Goal: Task Accomplishment & Management: Manage account settings

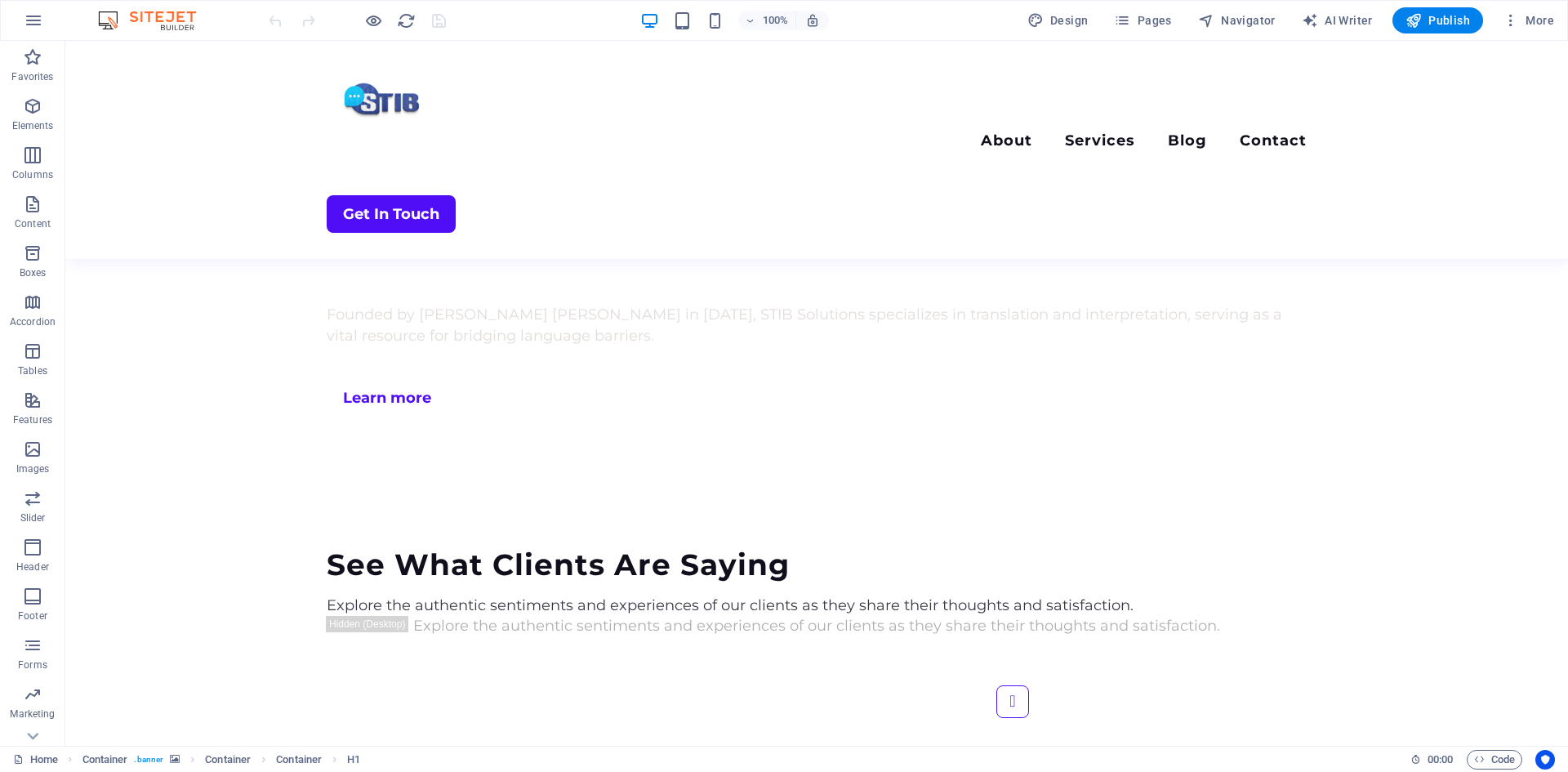
scroll to position [3754, 0]
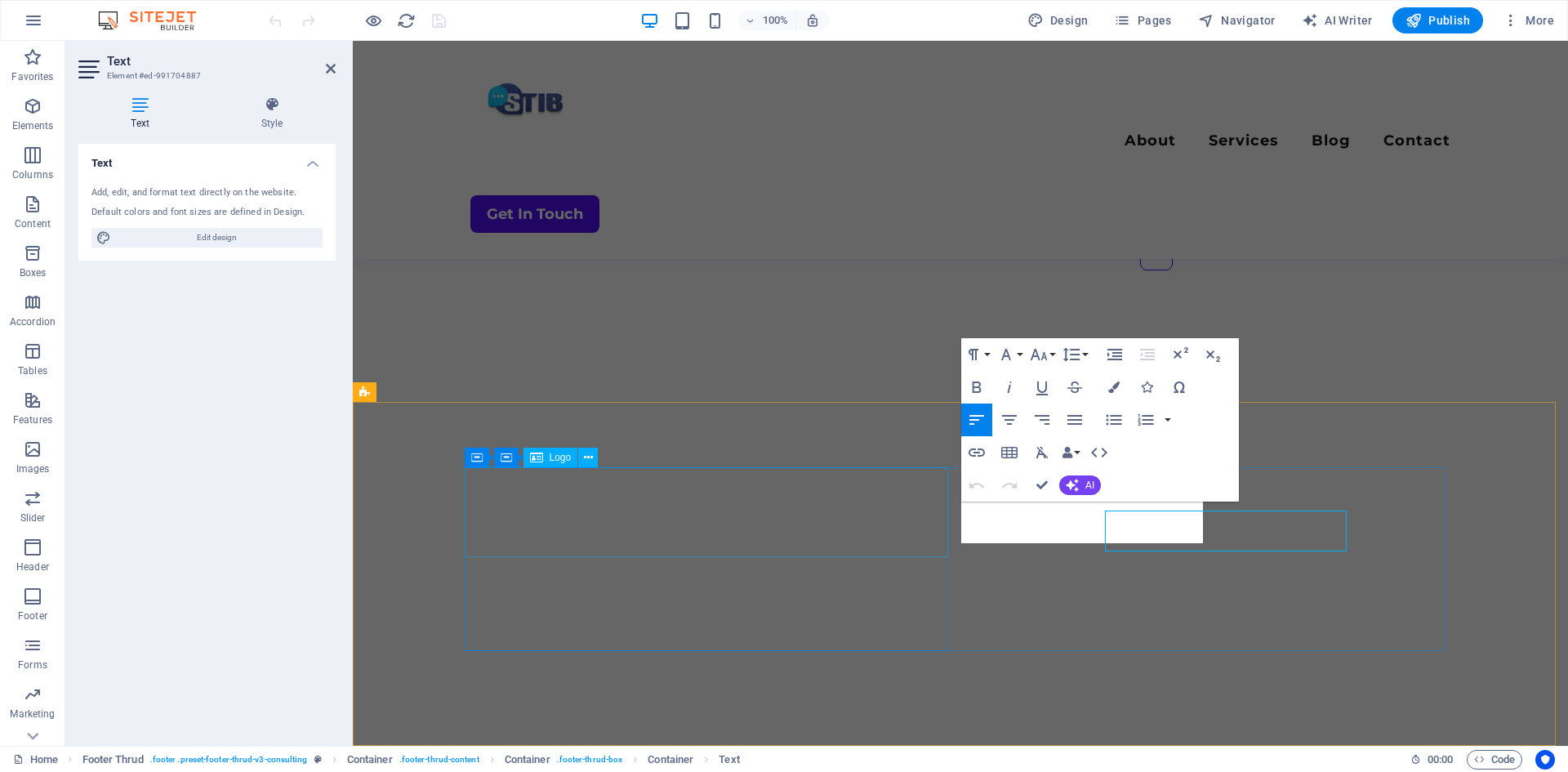
scroll to position [3745, 0]
click at [252, 240] on span "Edit design" at bounding box center [216, 237] width 202 height 20
select select "700"
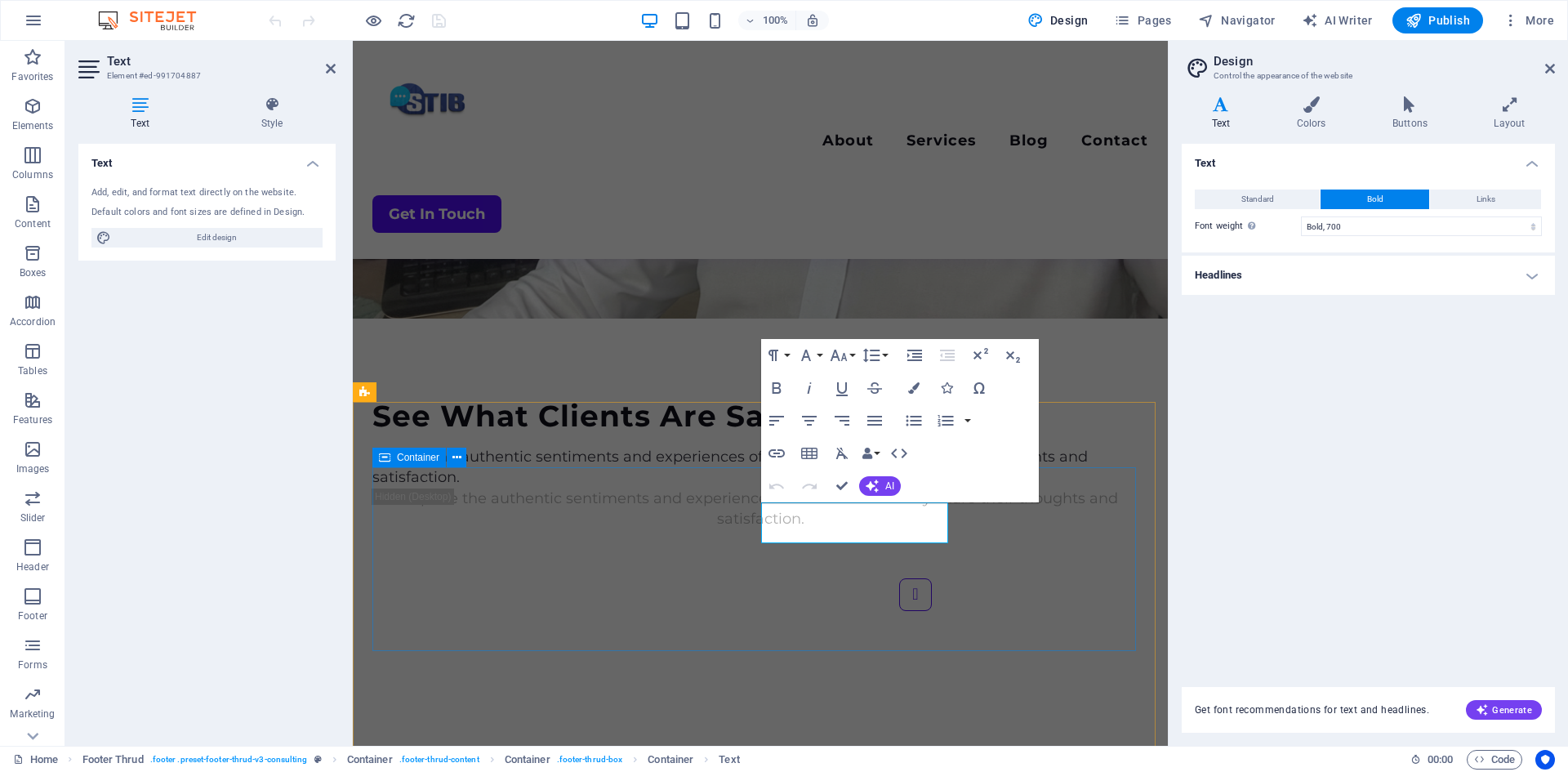
scroll to position [4045, 0]
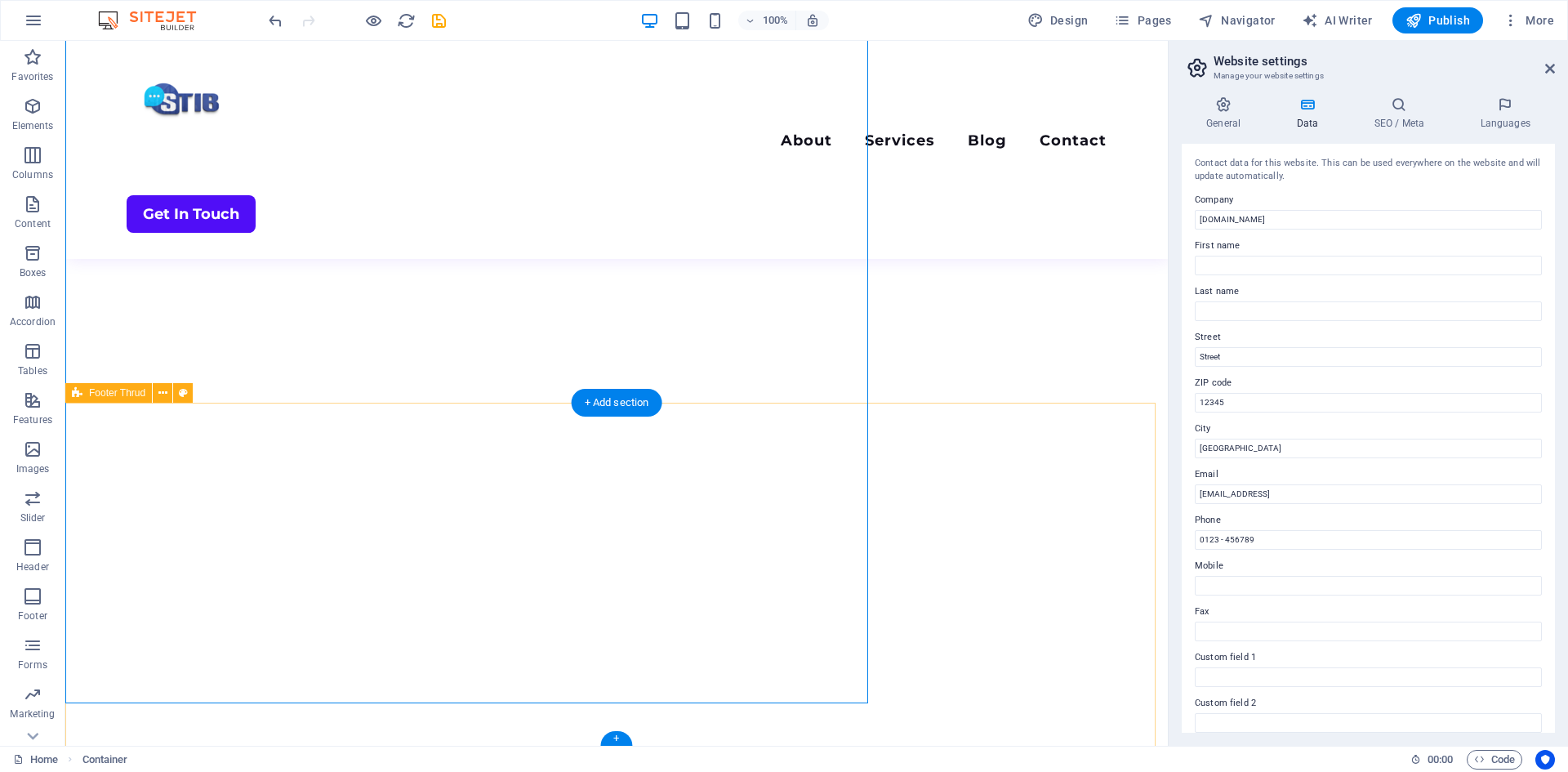
scroll to position [0, 79]
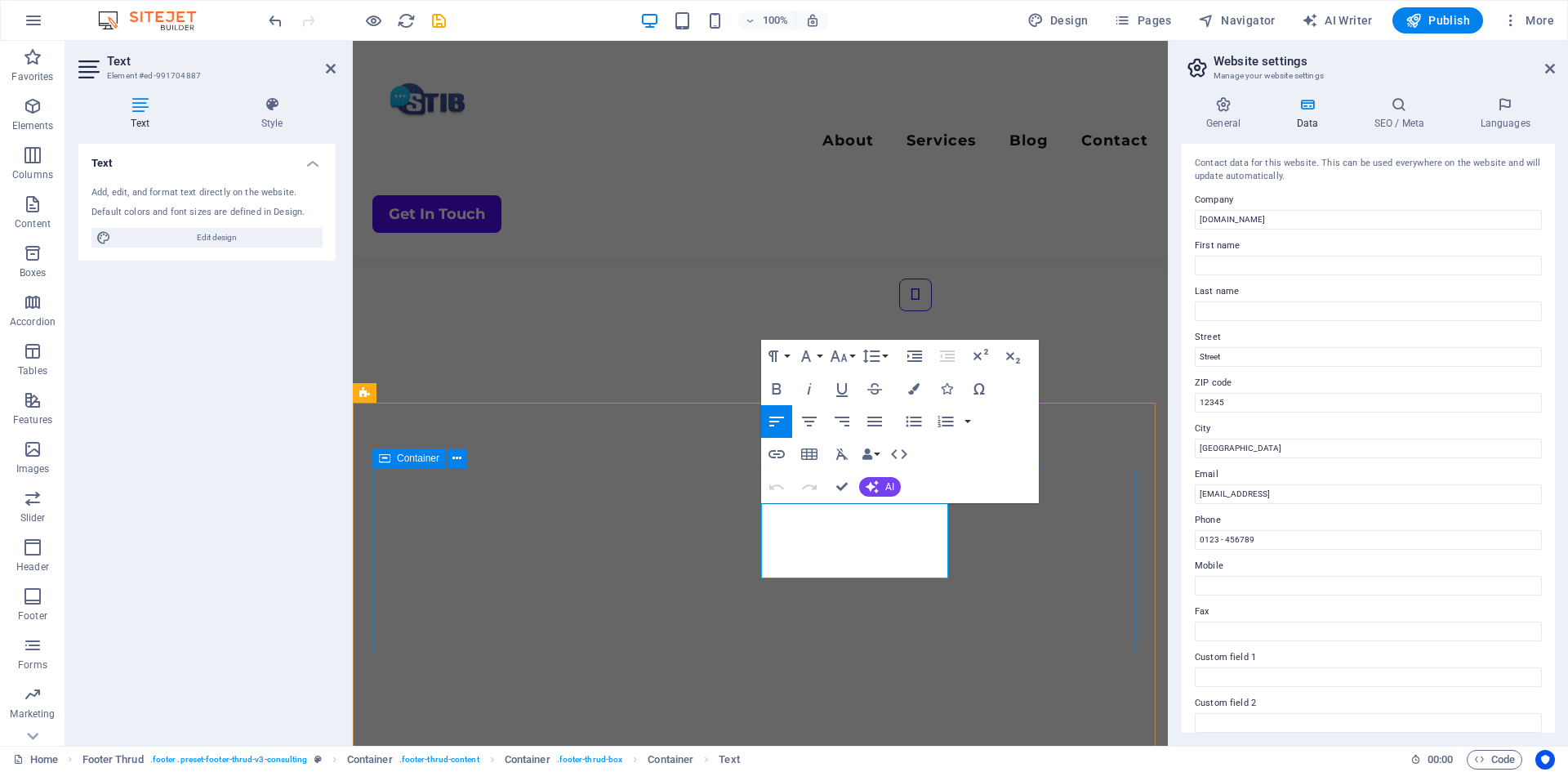
scroll to position [0, 0]
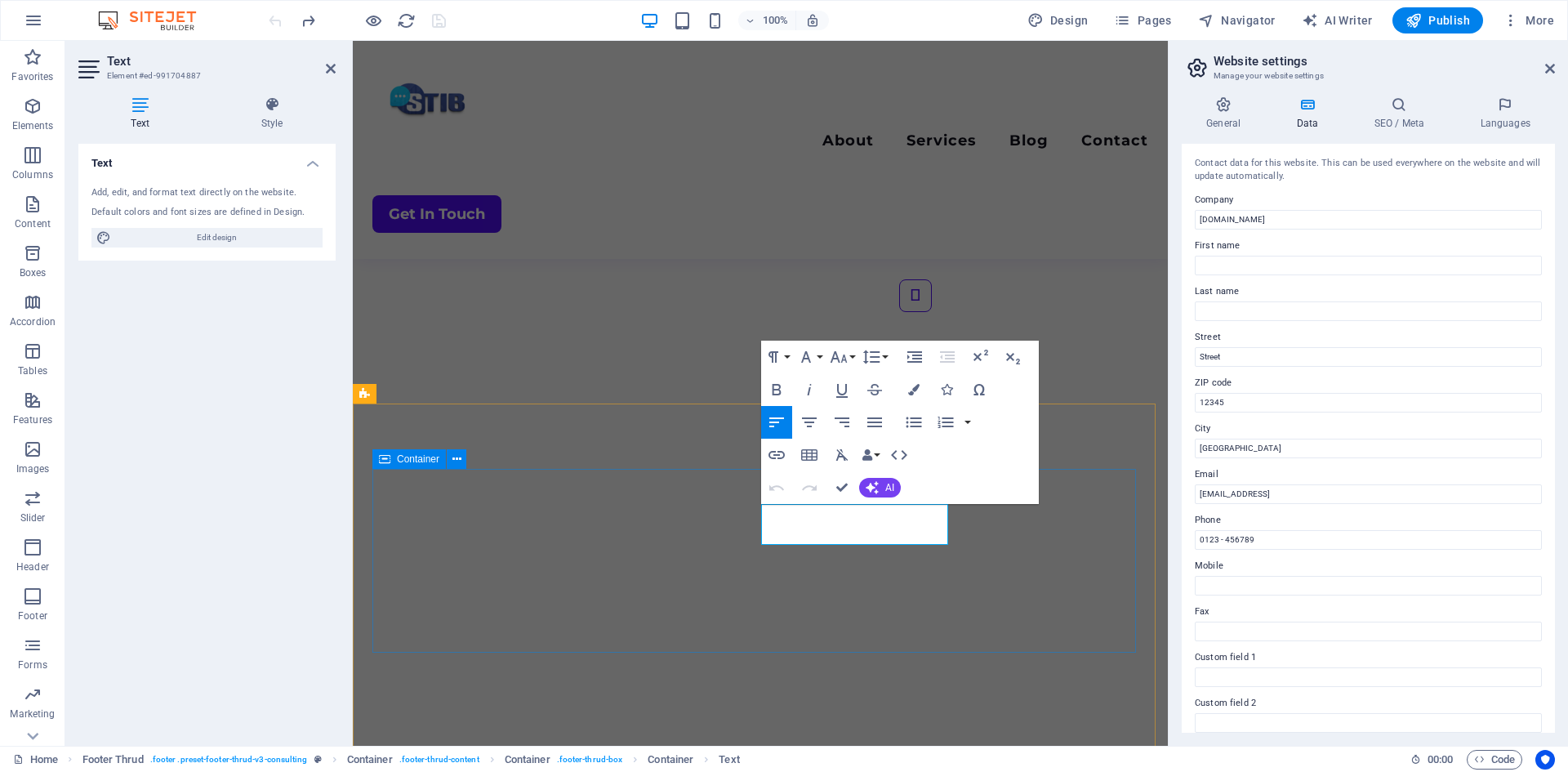
drag, startPoint x: 861, startPoint y: 533, endPoint x: 759, endPoint y: 506, distance: 105.5
click at [949, 390] on icon "button" at bounding box center [946, 389] width 11 height 11
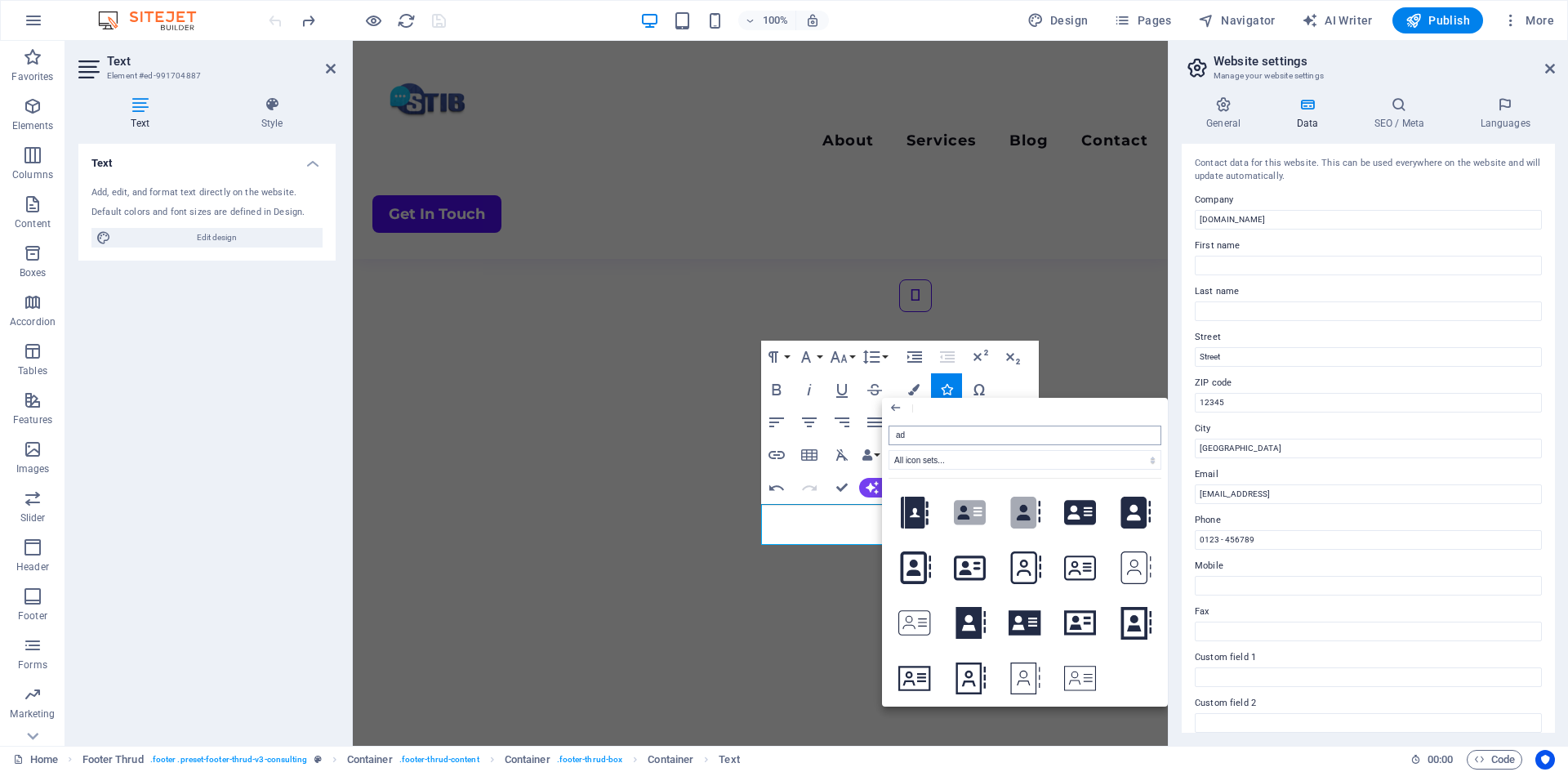
type input "a"
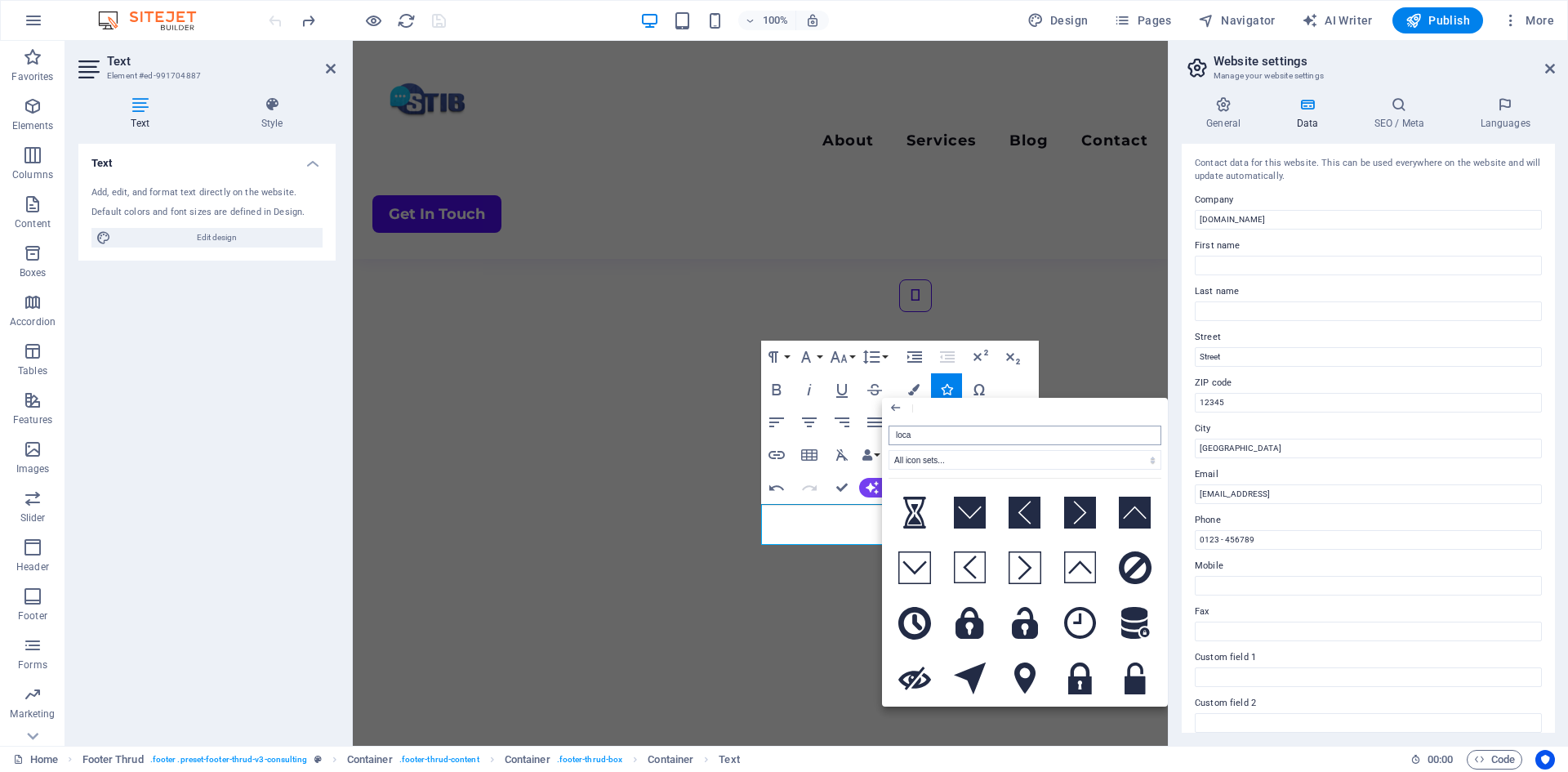
type input "locat"
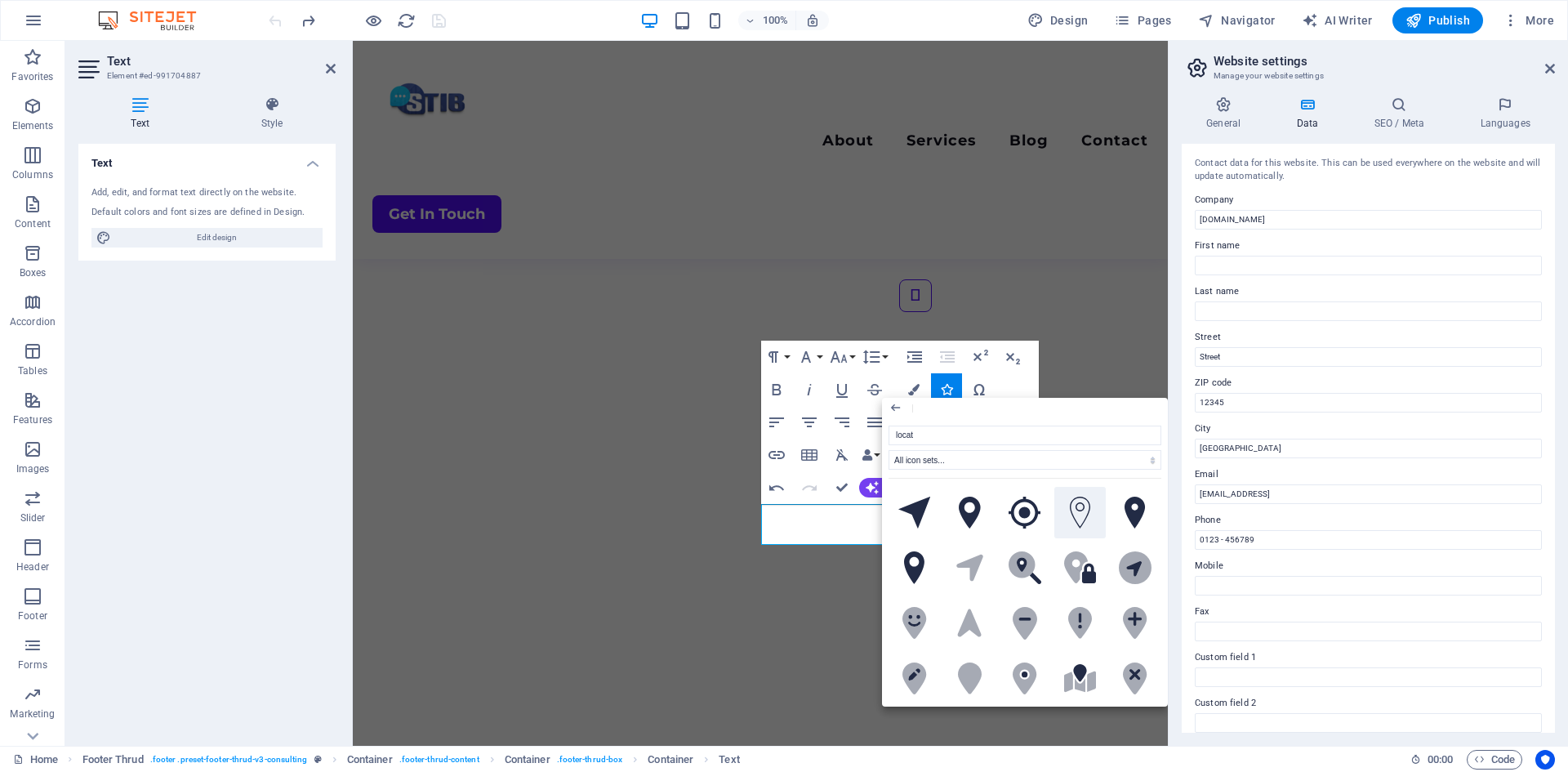
click at [1071, 506] on icon at bounding box center [1080, 513] width 21 height 33
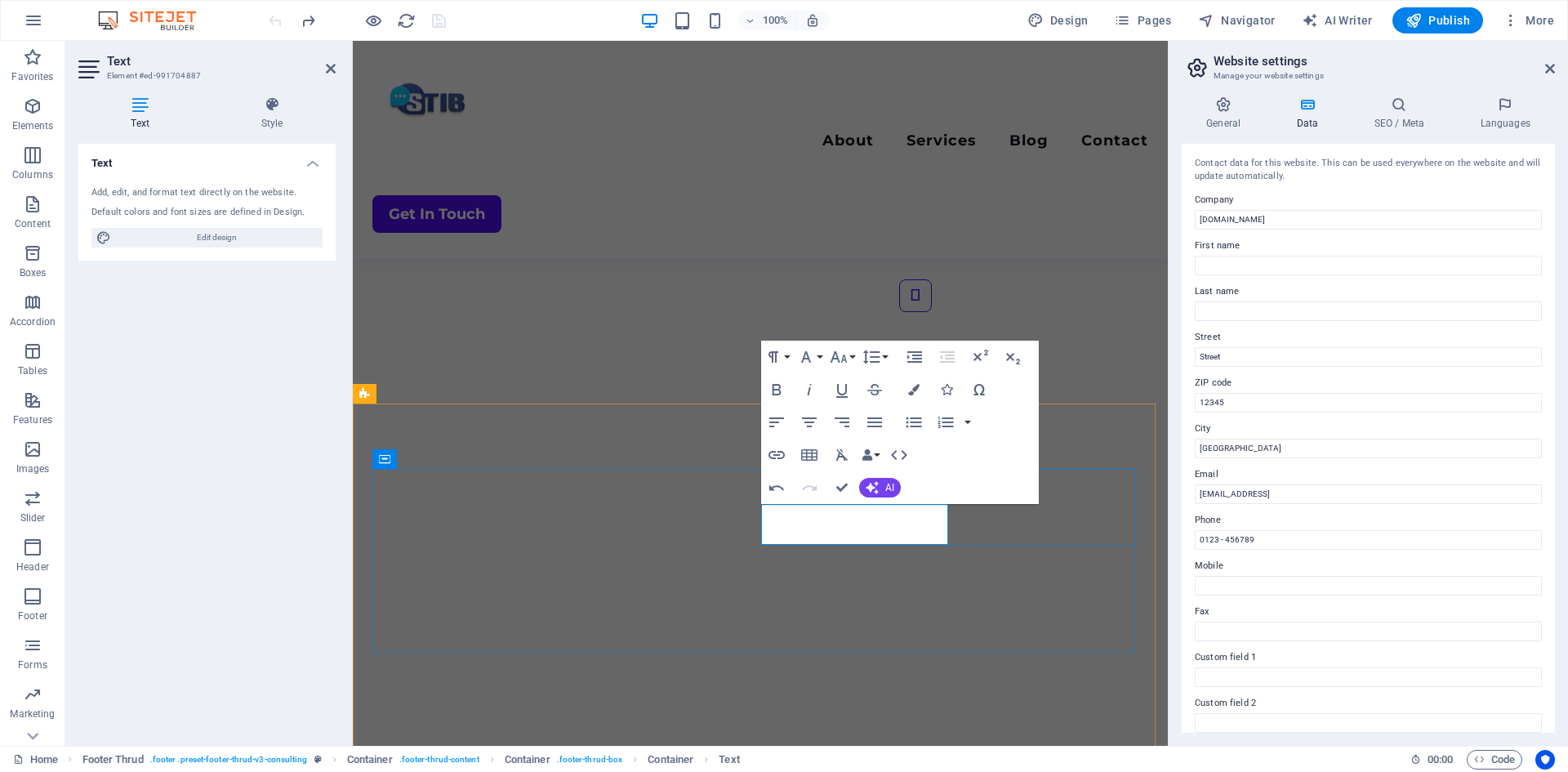
click at [954, 392] on button "Icons" at bounding box center [946, 390] width 31 height 33
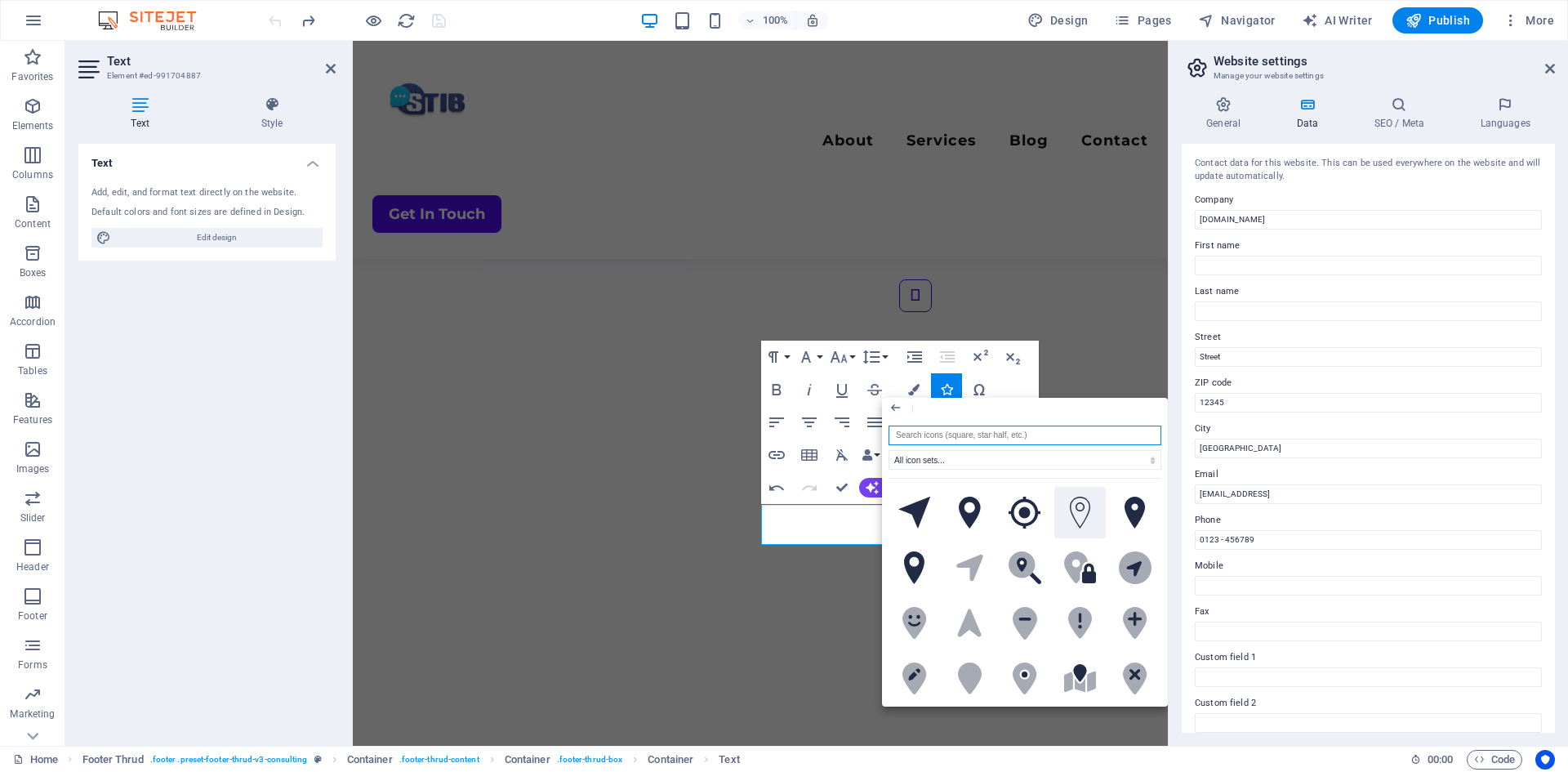
click at [1079, 512] on icon at bounding box center [1080, 513] width 21 height 33
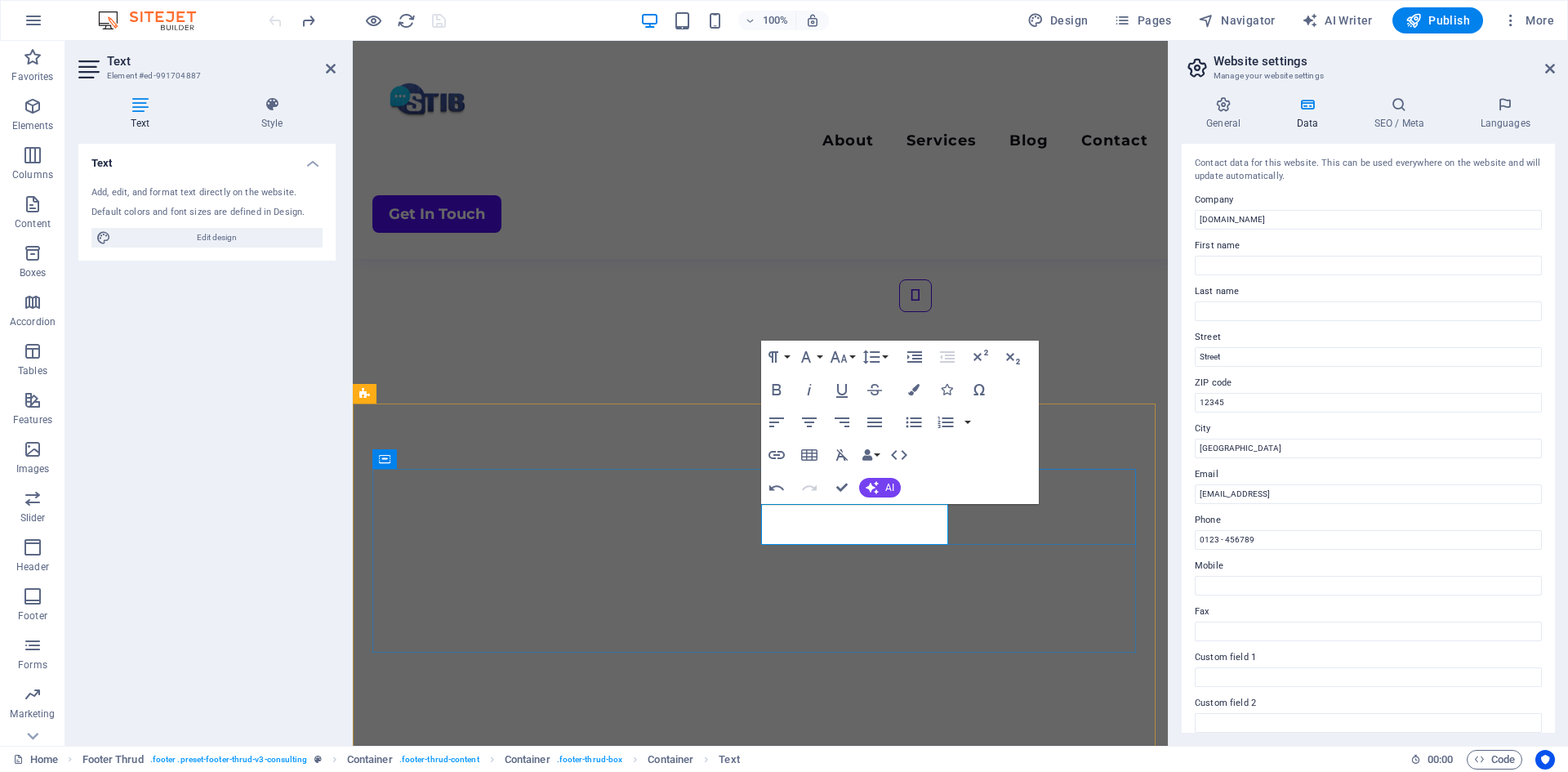
copy icon
click at [944, 387] on icon "button" at bounding box center [946, 389] width 11 height 11
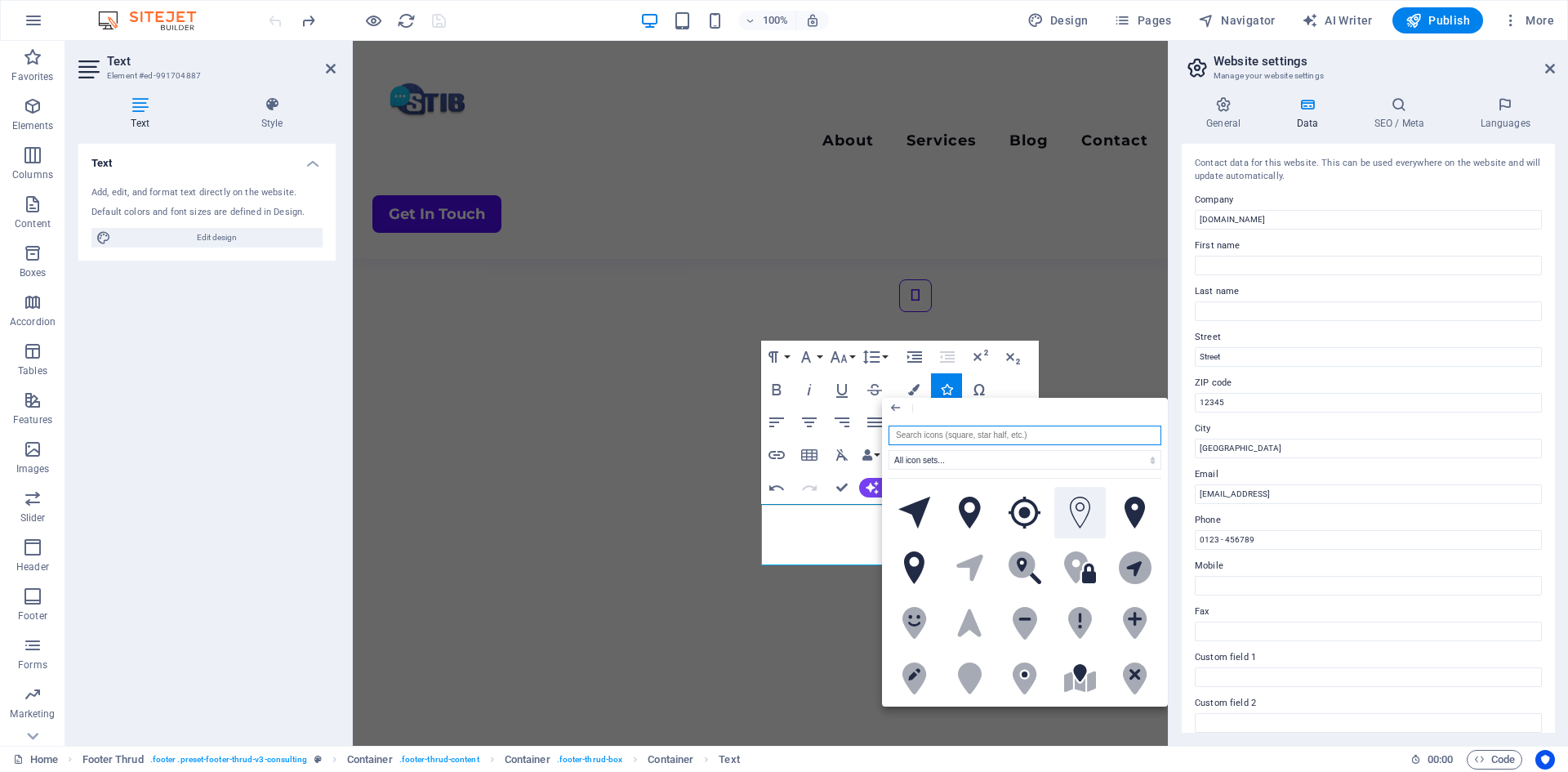
click at [1071, 501] on icon at bounding box center [1080, 513] width 21 height 33
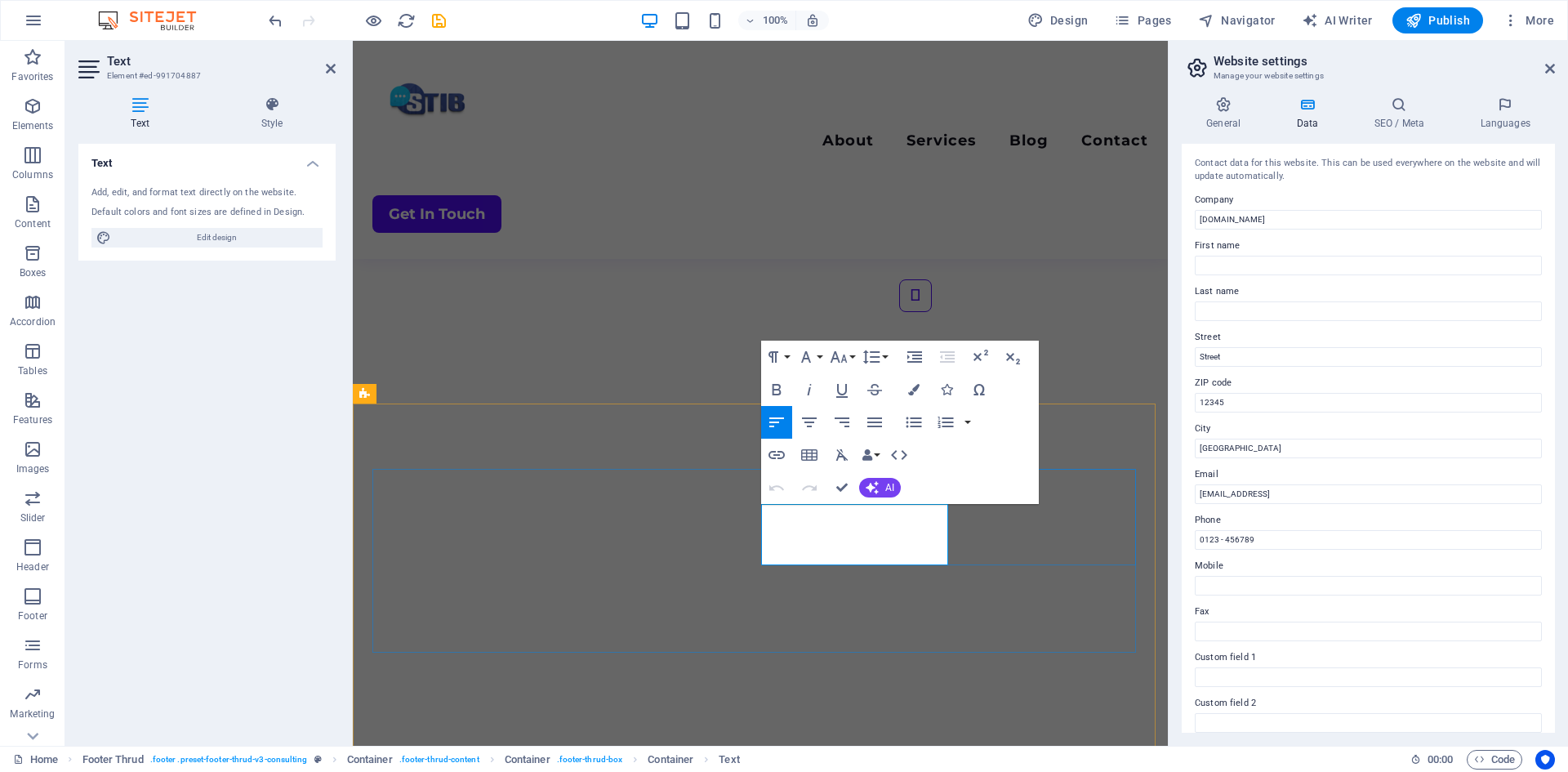
click at [944, 392] on icon "button" at bounding box center [946, 389] width 11 height 11
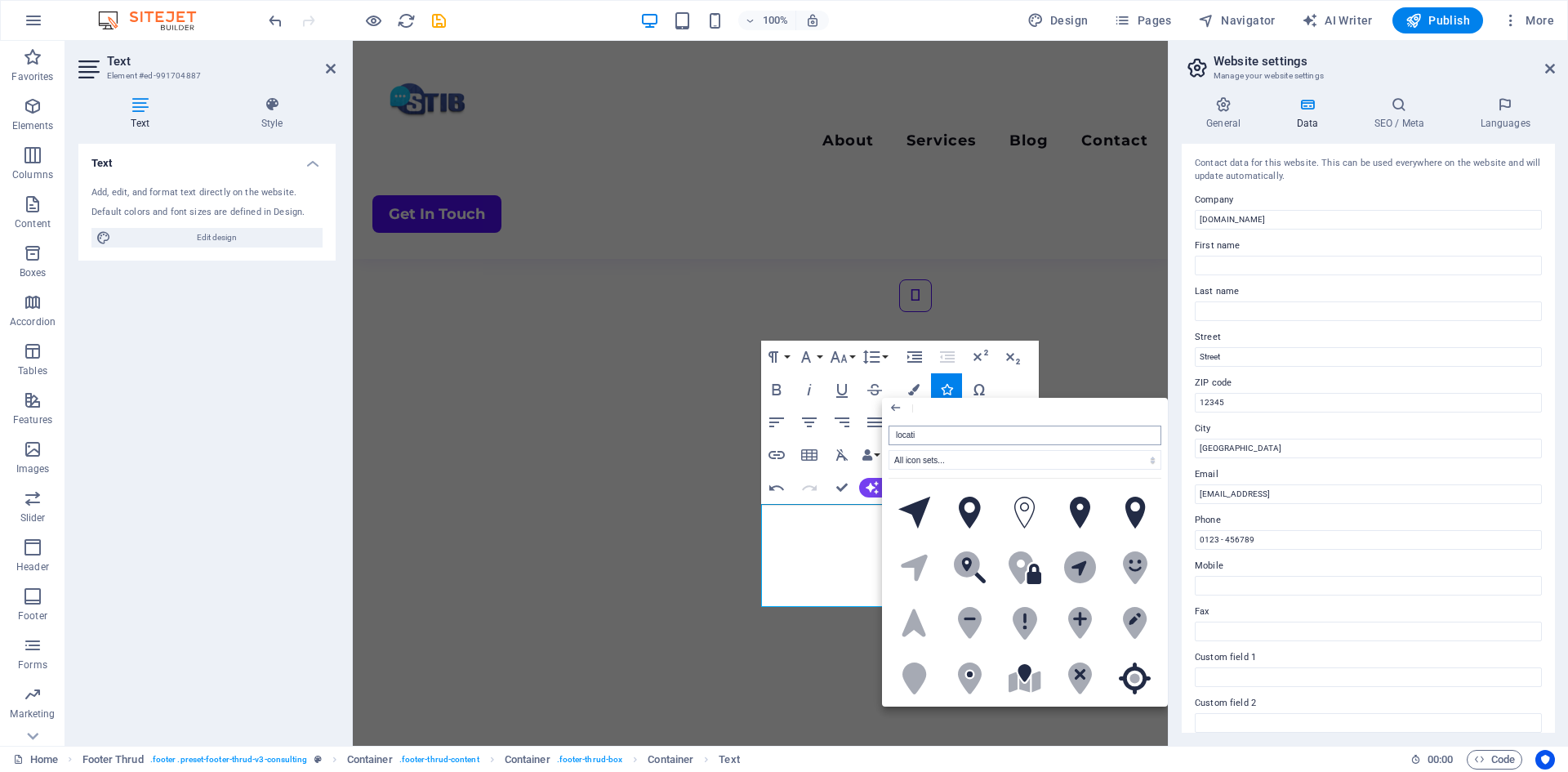
type input "locatio"
click at [1029, 507] on icon at bounding box center [1024, 513] width 21 height 33
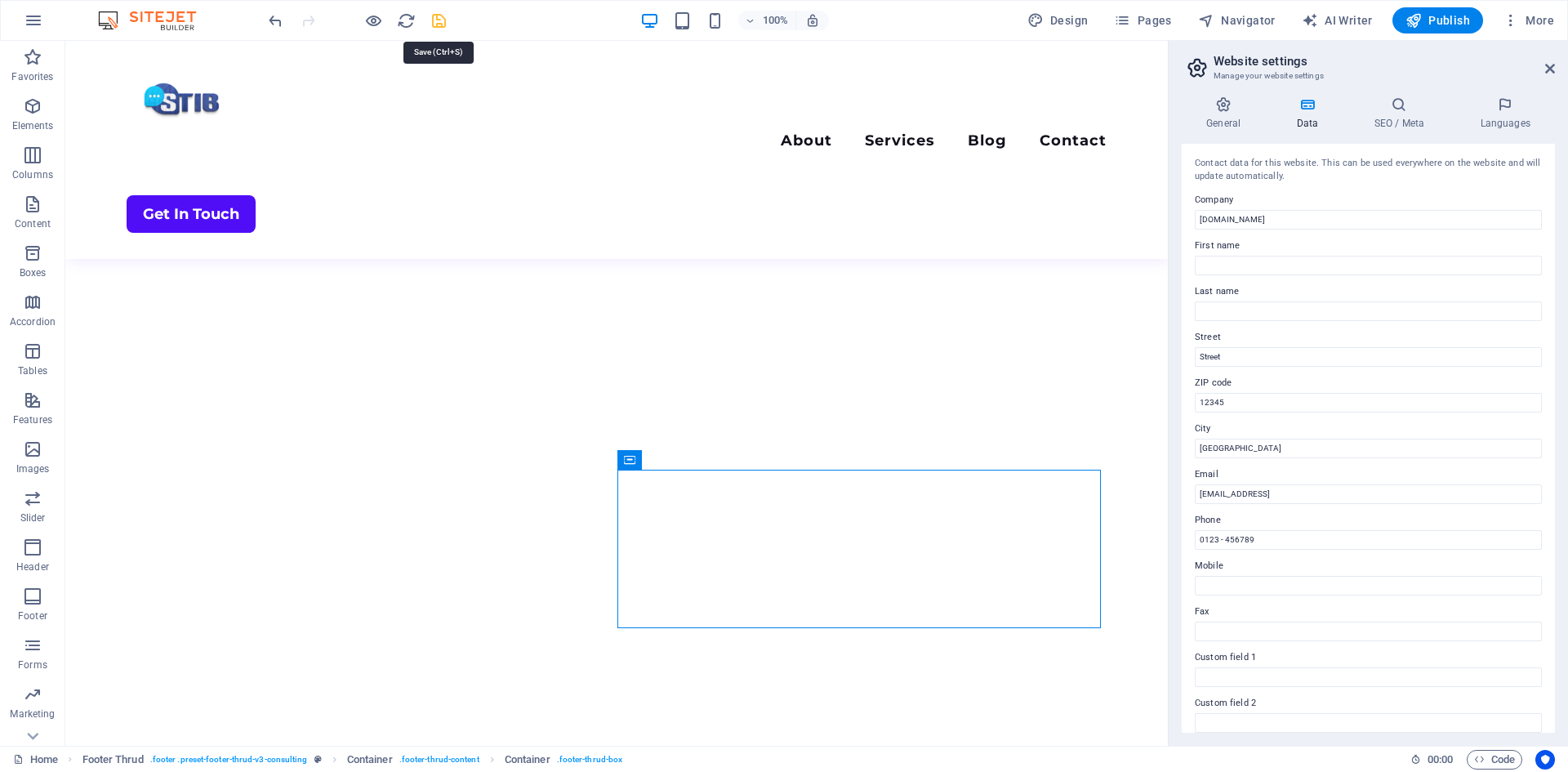
click at [439, 27] on icon "save" at bounding box center [439, 21] width 19 height 19
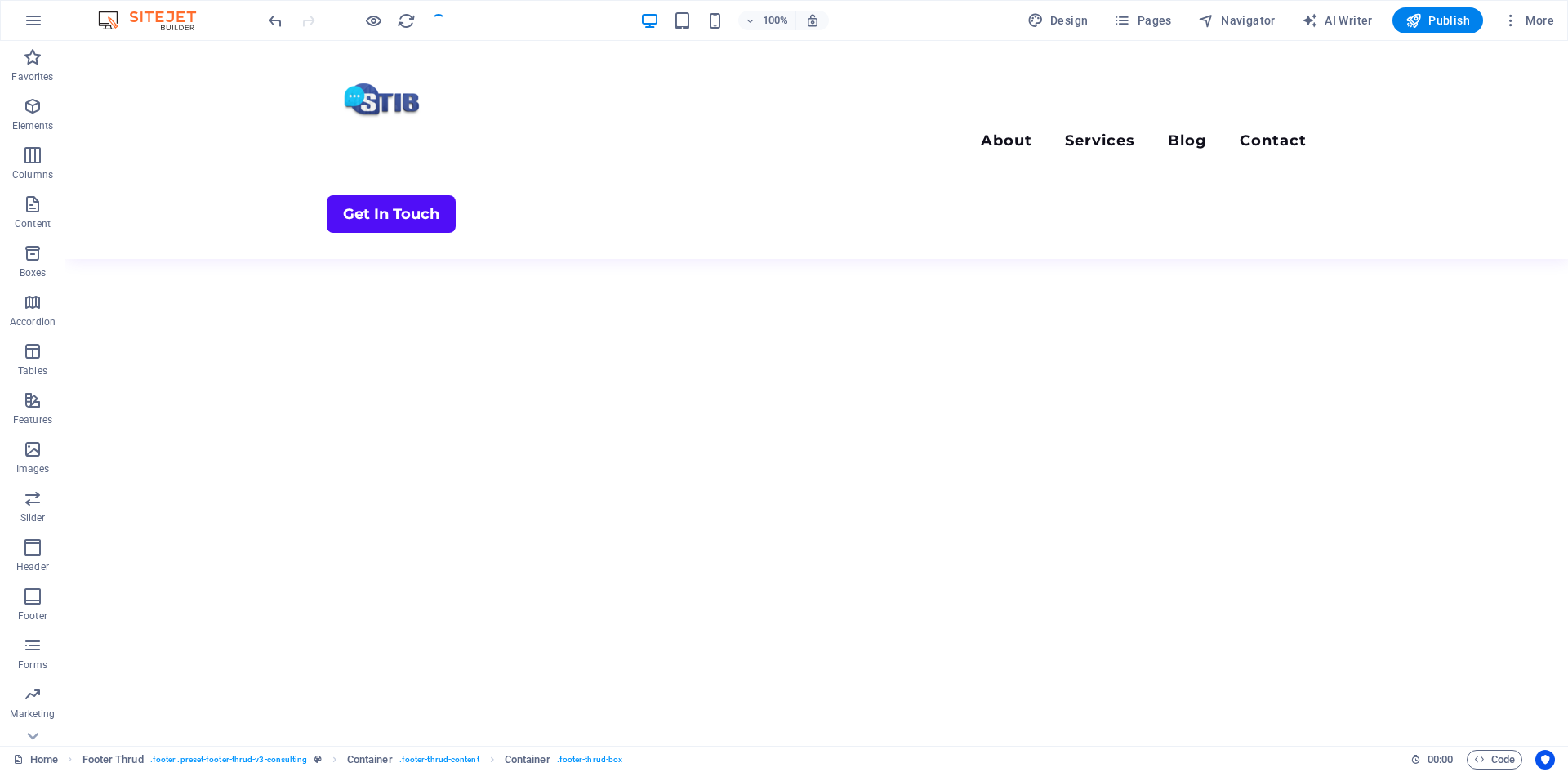
scroll to position [3750, 0]
click at [825, 131] on nav "About Services Blog Contact" at bounding box center [816, 143] width 980 height 24
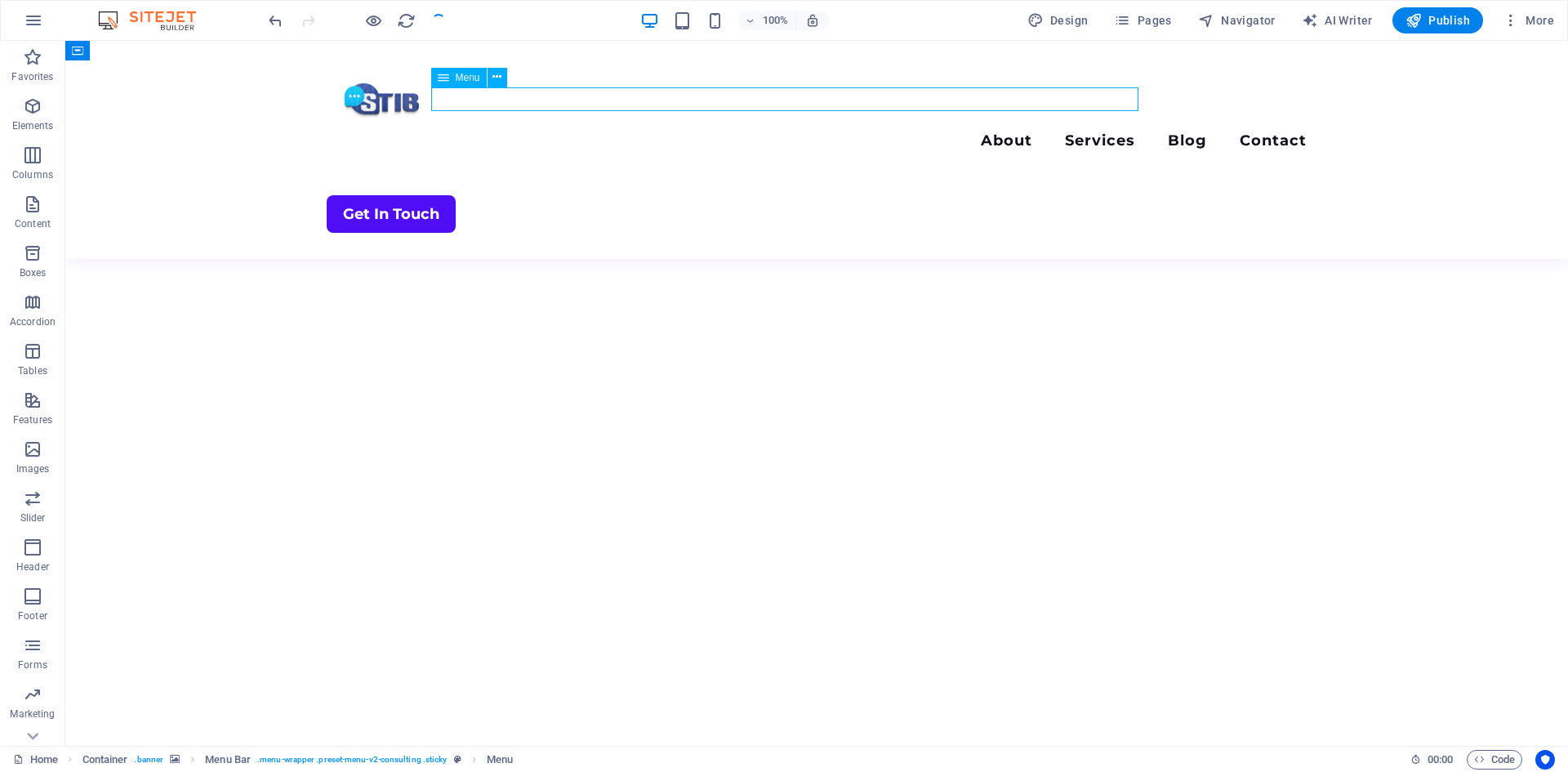
click at [837, 131] on nav "About Services Blog Contact" at bounding box center [816, 143] width 980 height 24
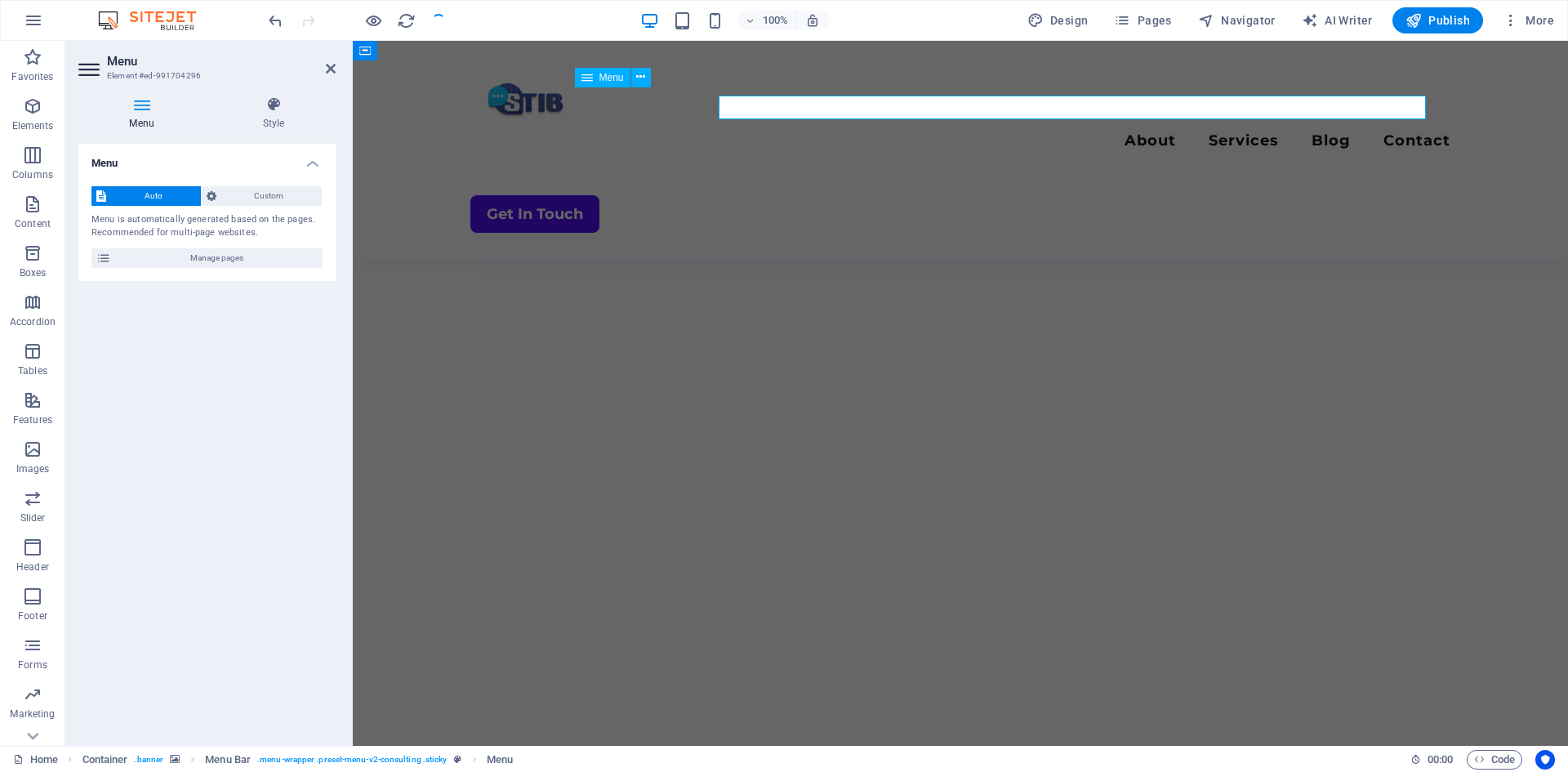
scroll to position [3742, 0]
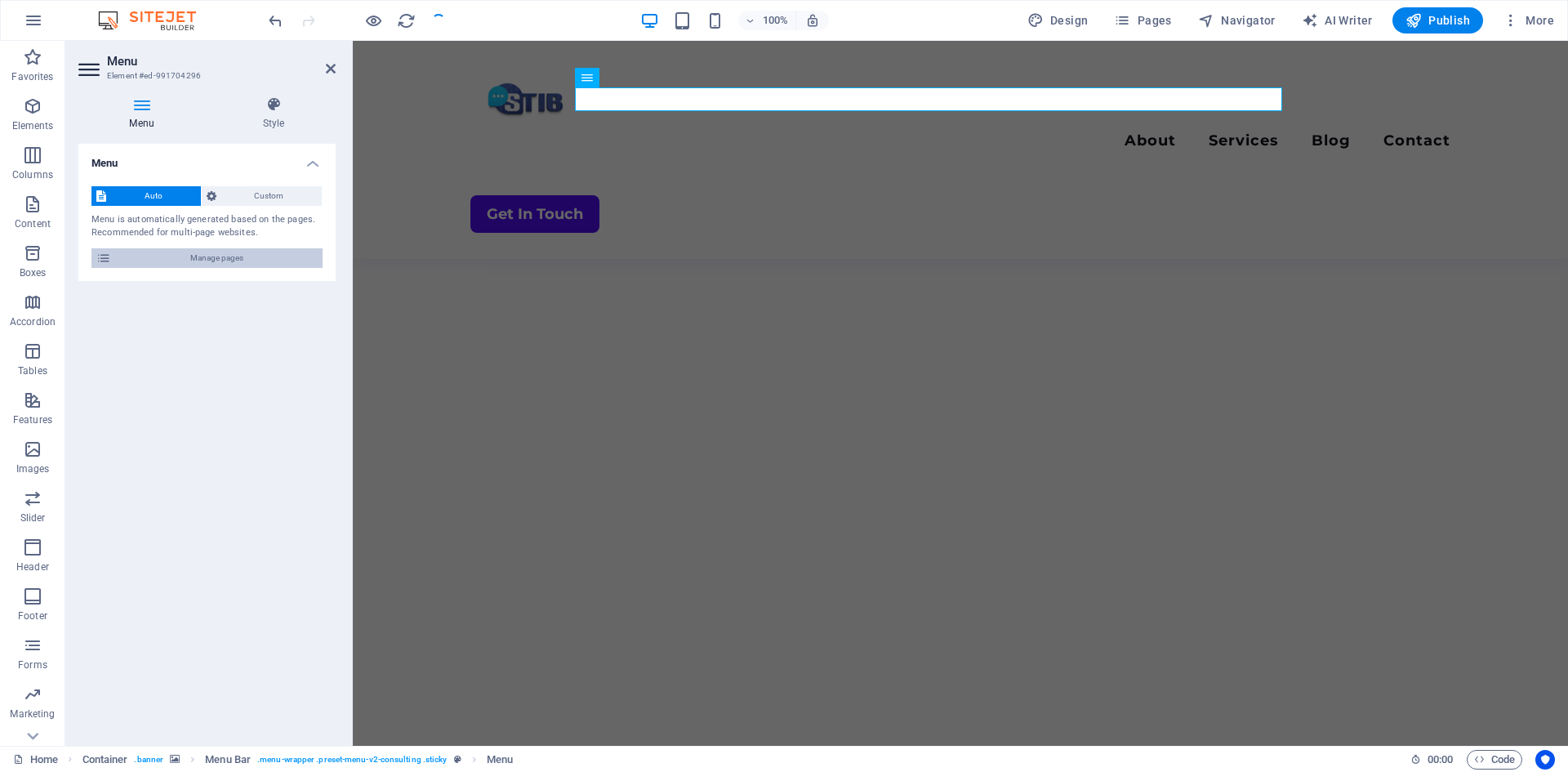
click at [197, 255] on span "Manage pages" at bounding box center [216, 258] width 202 height 20
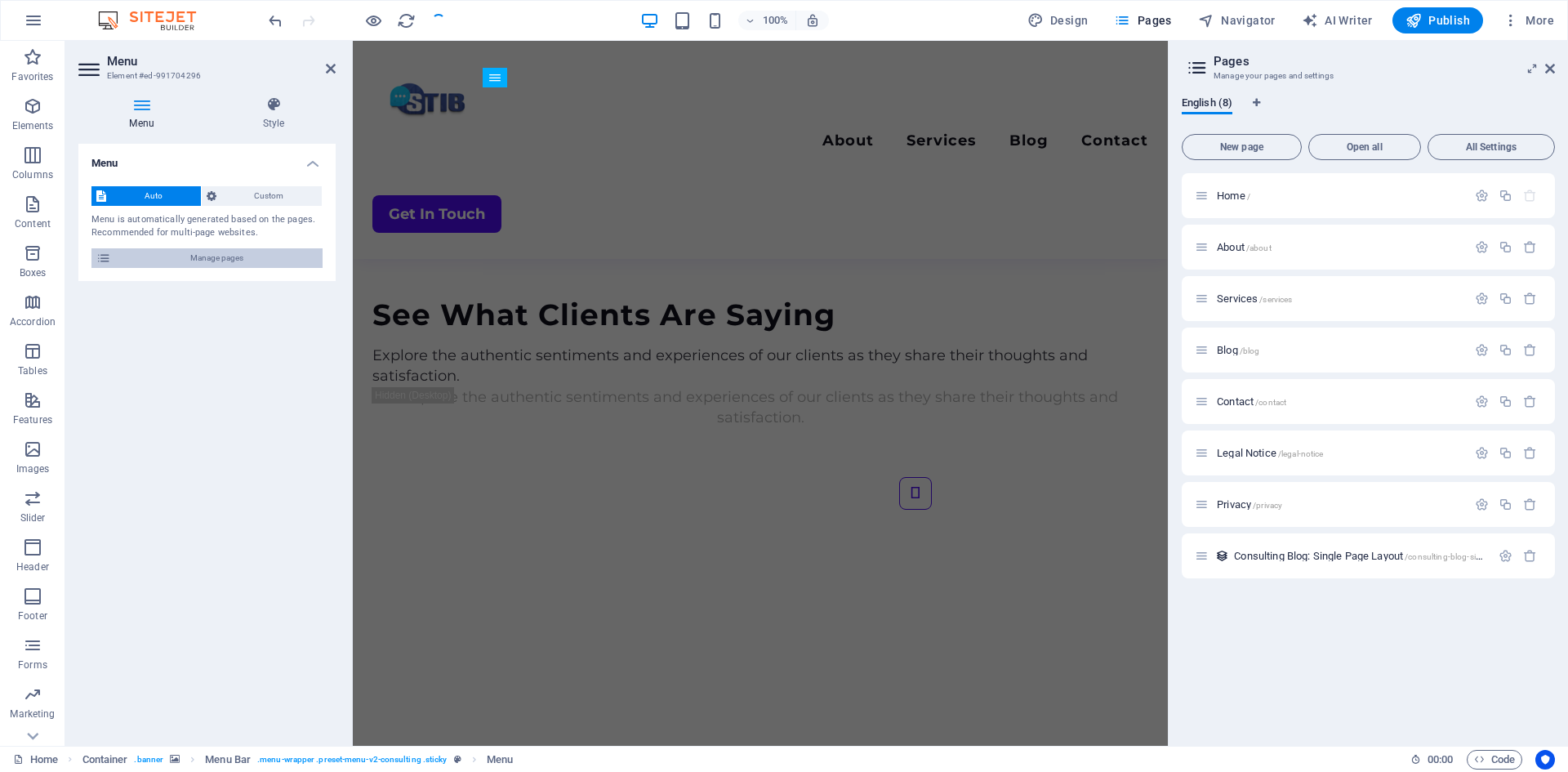
scroll to position [4043, 0]
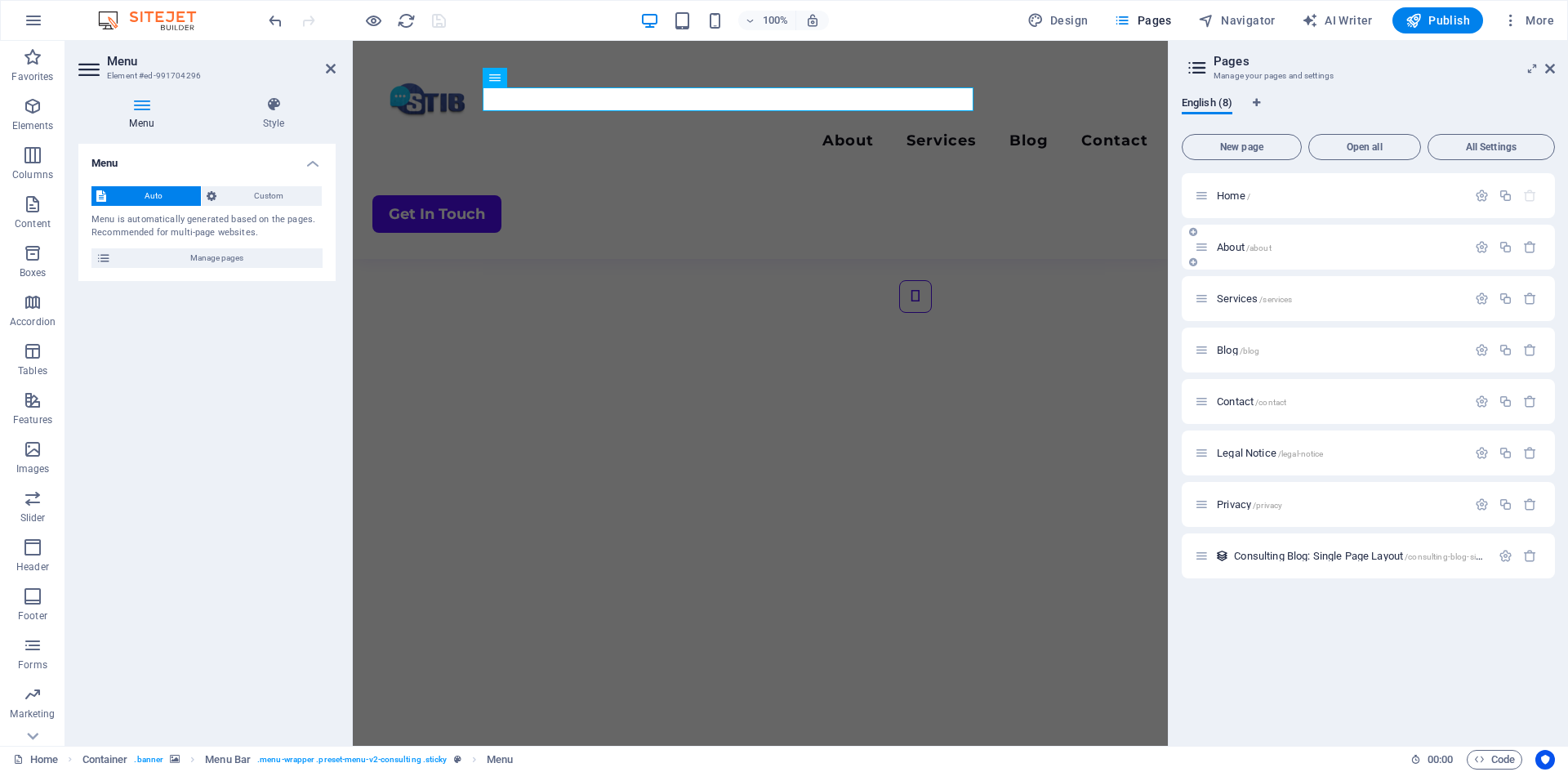
click at [1297, 249] on p "About /about" at bounding box center [1339, 247] width 245 height 10
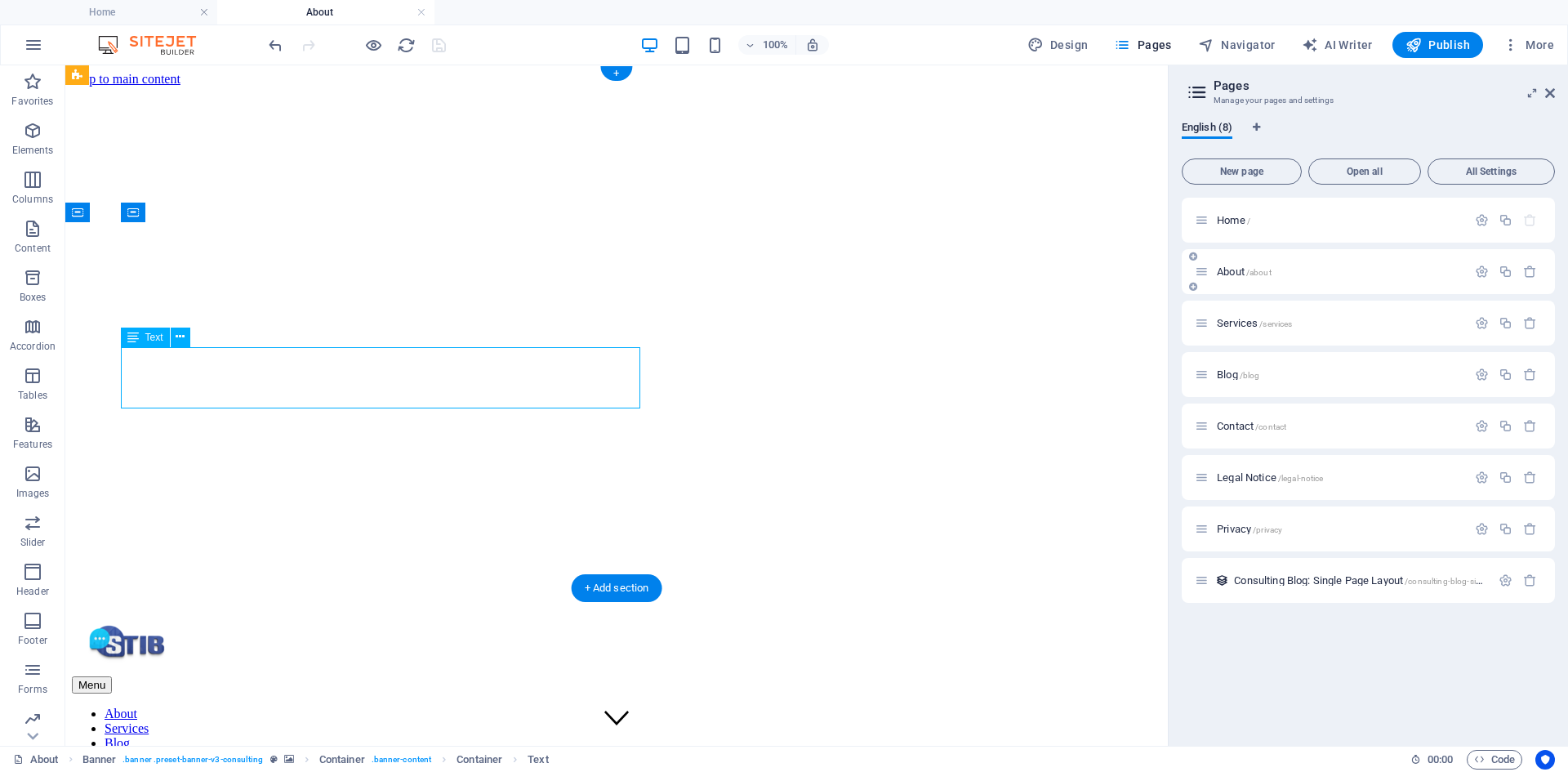
scroll to position [0, 0]
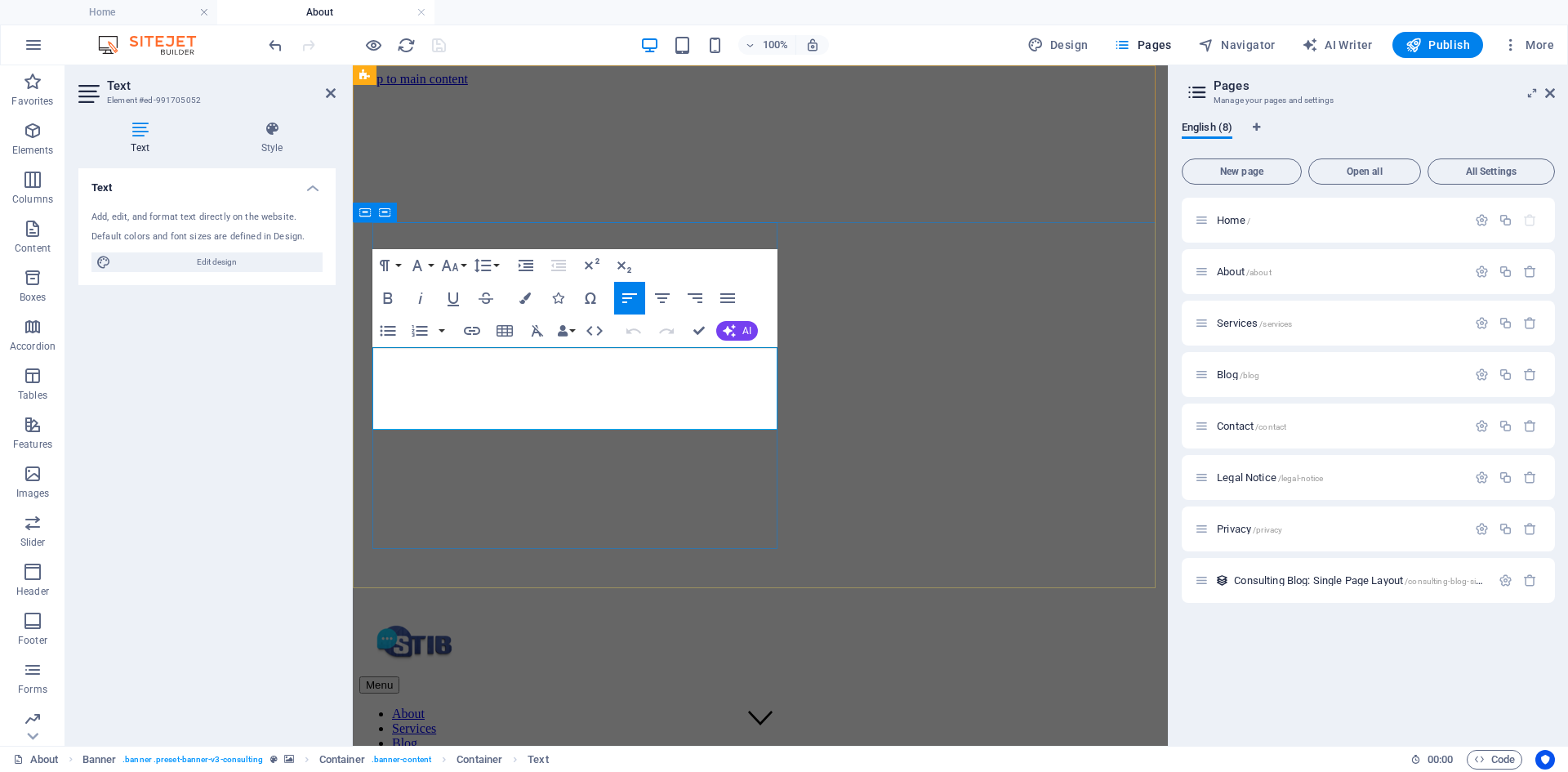
copy span "Experience a rise in your pursuits with our expert consulting. We excel in tail…"
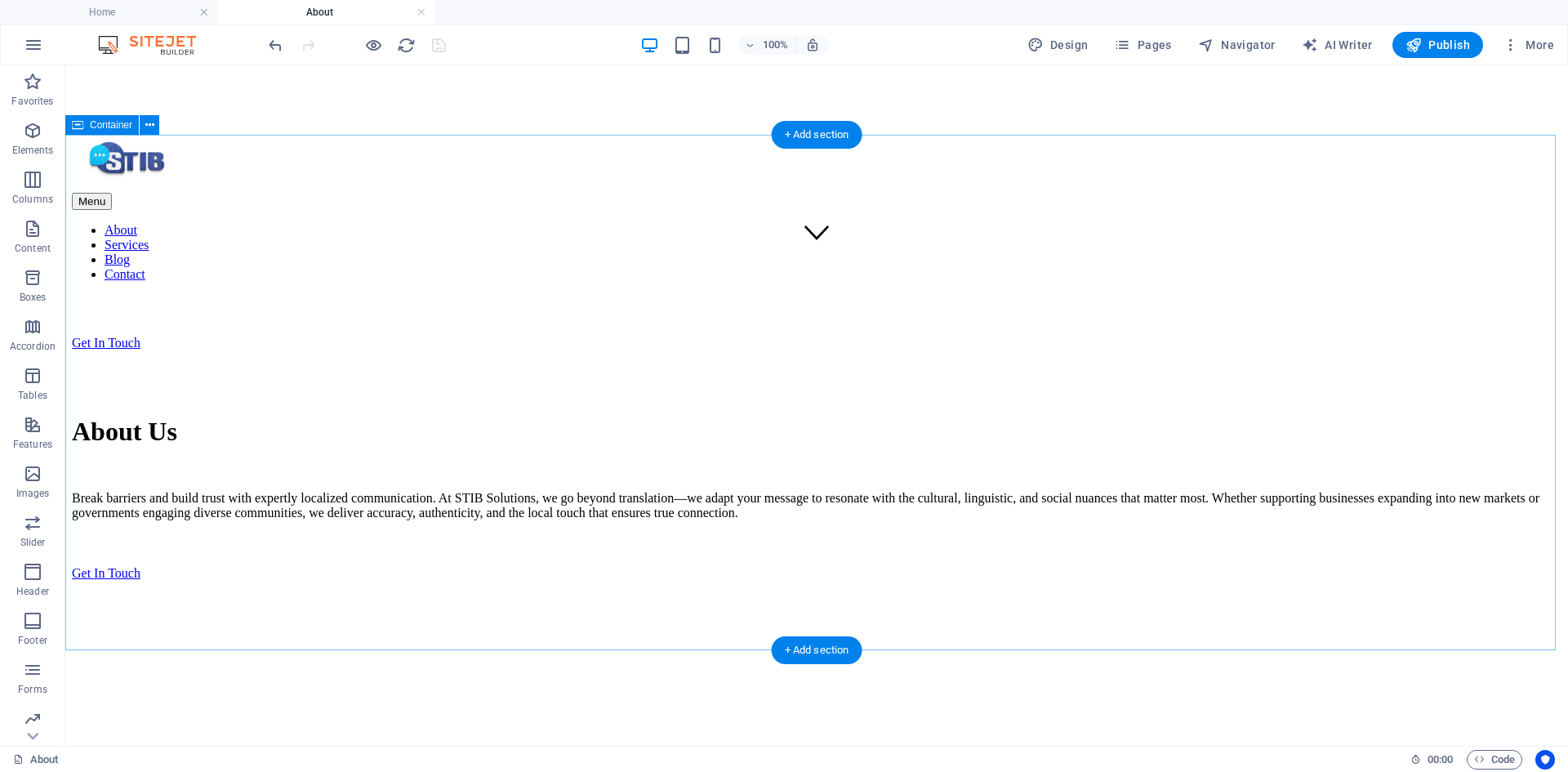
scroll to position [490, 0]
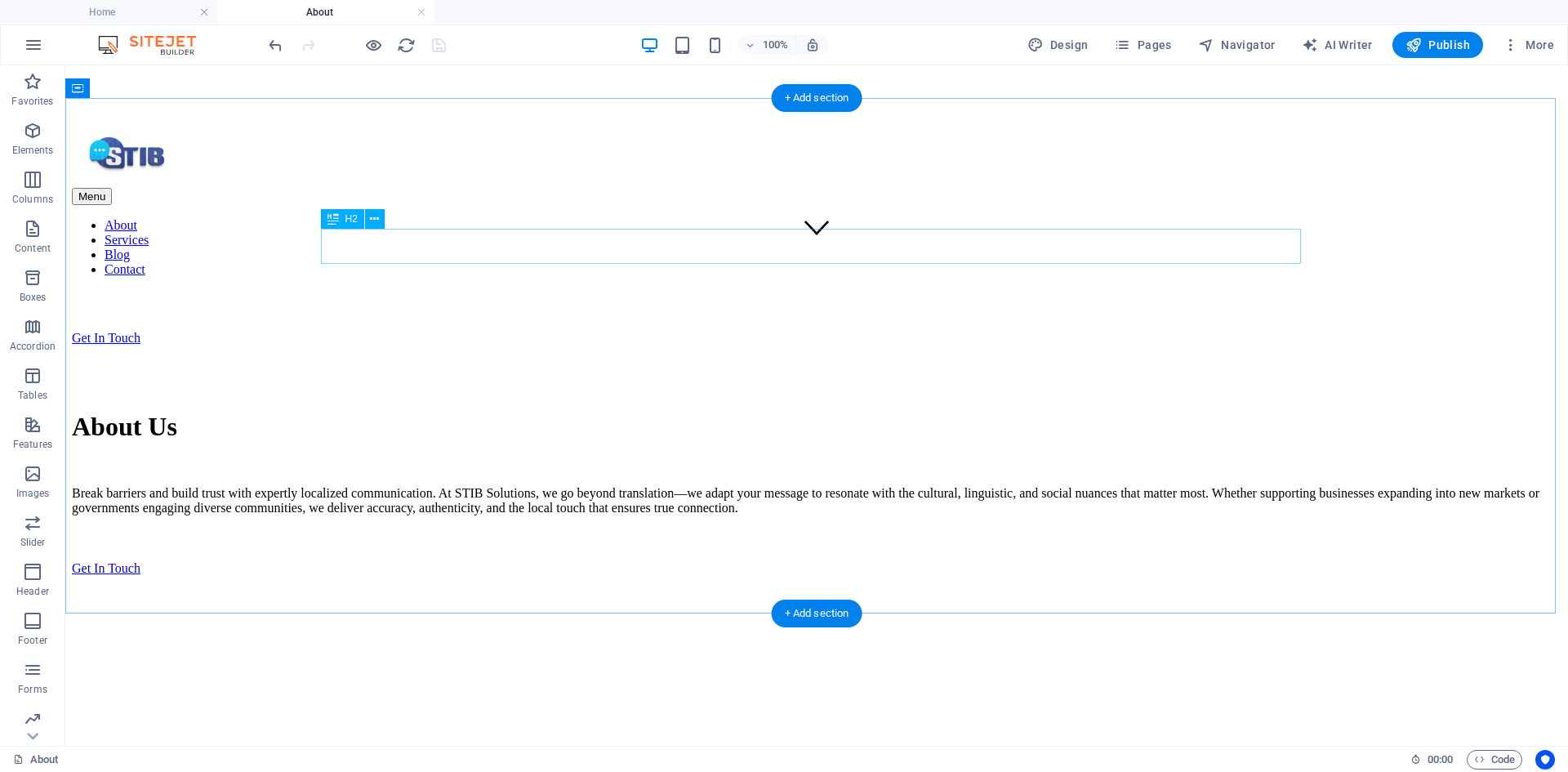
click at [871, 771] on div "Our Approach" at bounding box center [817, 783] width 1450 height 22
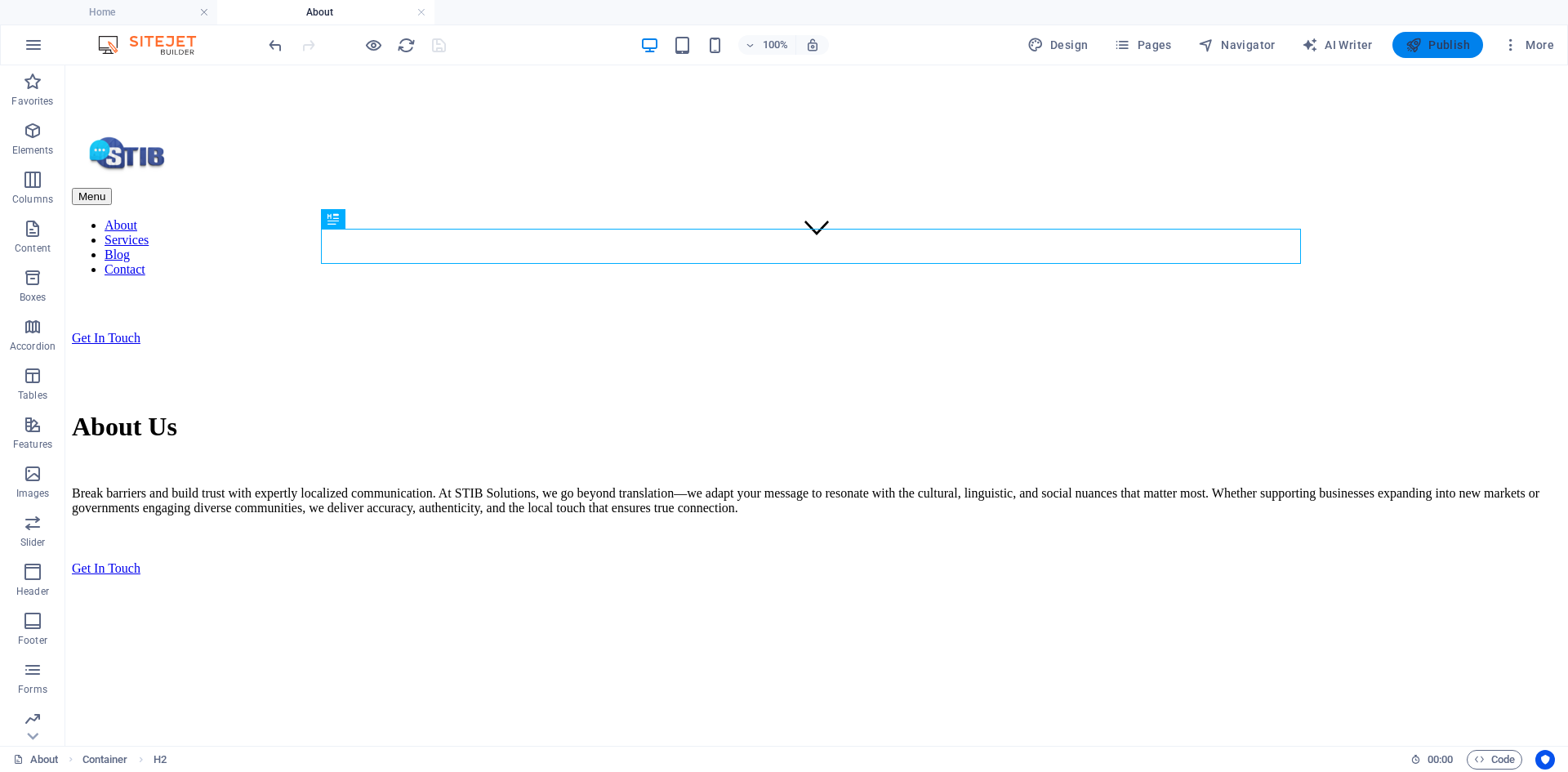
click at [1427, 51] on span "Publish" at bounding box center [1437, 45] width 64 height 16
